Goal: Task Accomplishment & Management: Manage account settings

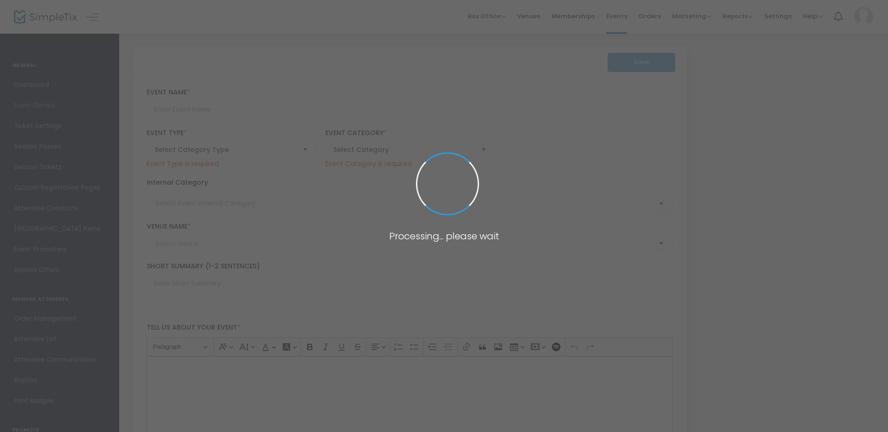
type input "Club de marche"
type textarea "Rejoignez notre Club de marche chaque lundi et mercredi matin à partir du 22 se…"
type input "0,000 %"
type input "Réserve ta place"
type input "Atelier"
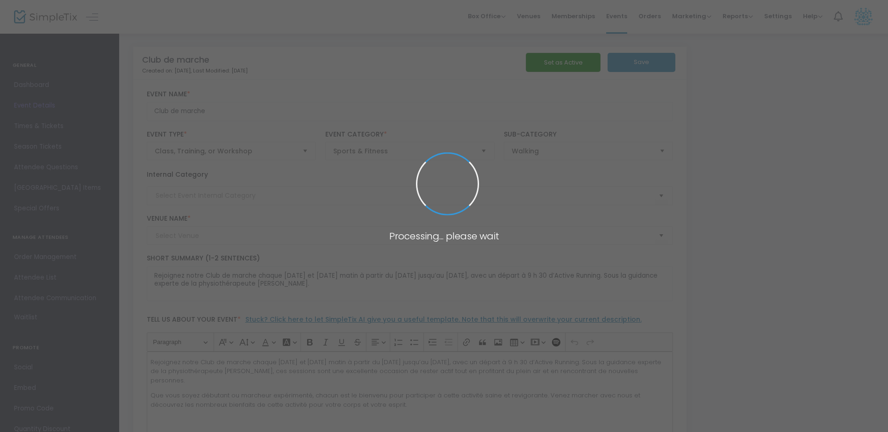
type input "Active Running"
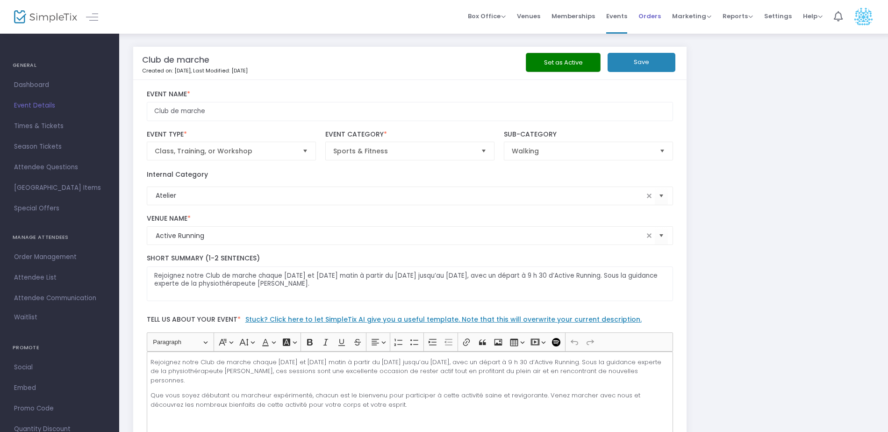
click at [659, 12] on span "Orders" at bounding box center [650, 16] width 22 height 24
